Goal: Check status: Check status

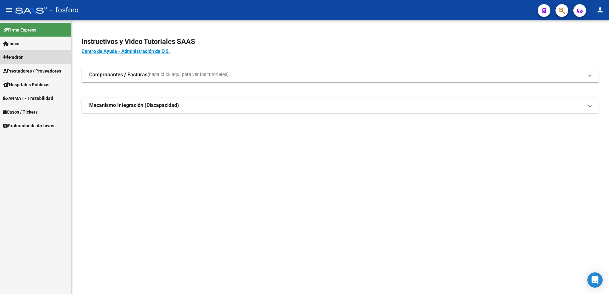
click at [19, 55] on span "Padrón" at bounding box center [13, 57] width 20 height 7
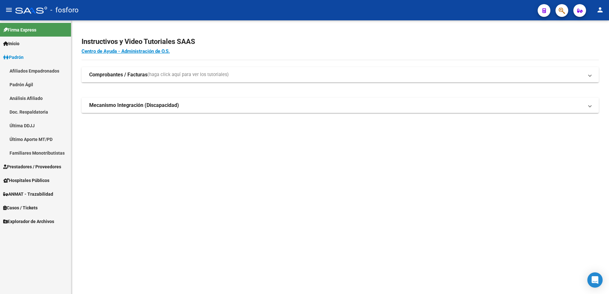
click at [30, 126] on link "Última DDJJ" at bounding box center [35, 126] width 71 height 14
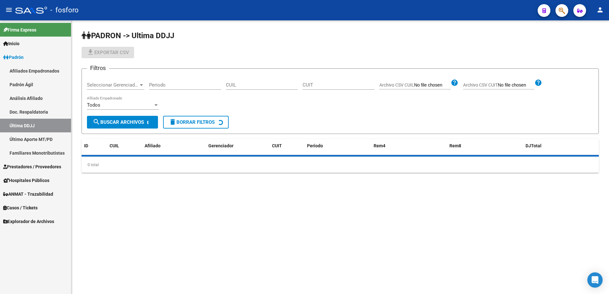
click at [31, 138] on link "Último Aporte MT/PD" at bounding box center [35, 139] width 71 height 14
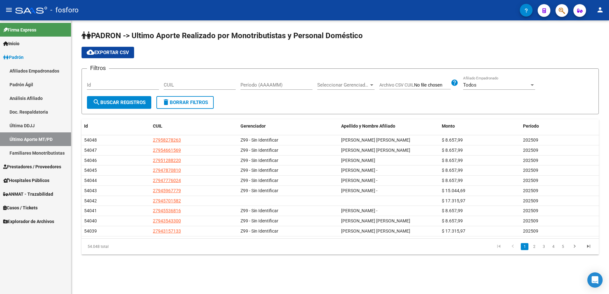
click at [159, 86] on input "Id" at bounding box center [123, 85] width 72 height 6
click at [181, 87] on input "CUIL" at bounding box center [200, 85] width 72 height 6
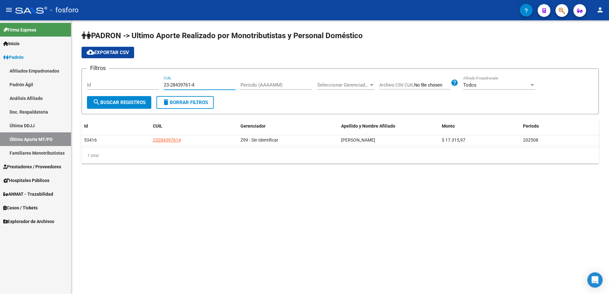
type input "23-28439761-4"
